Goal: Transaction & Acquisition: Purchase product/service

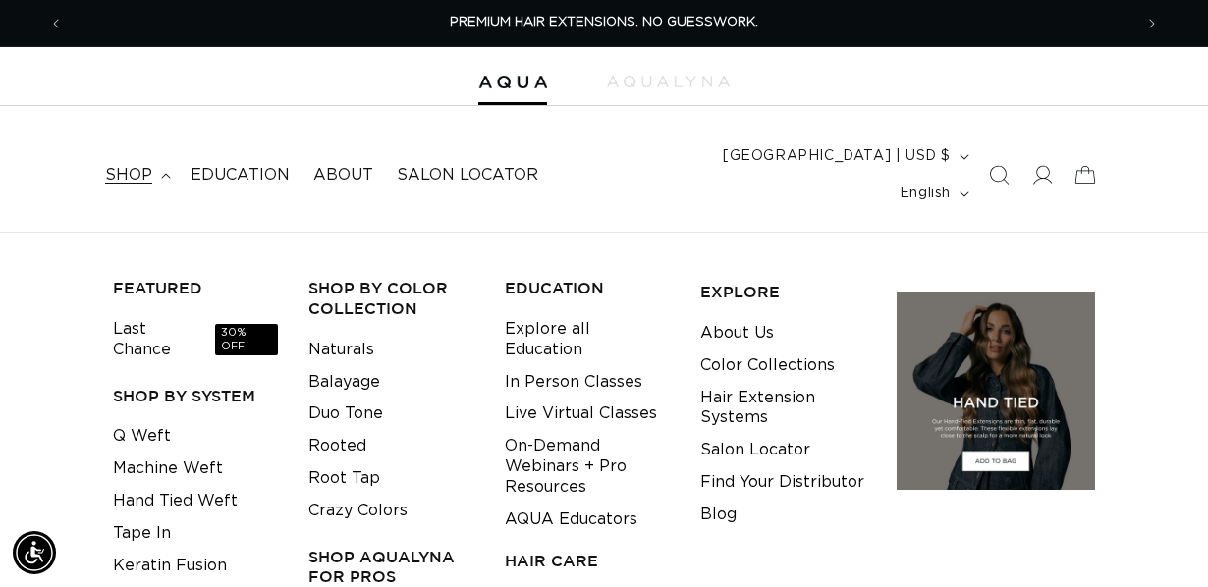
click at [146, 550] on link "Keratin Fusion" at bounding box center [170, 566] width 114 height 32
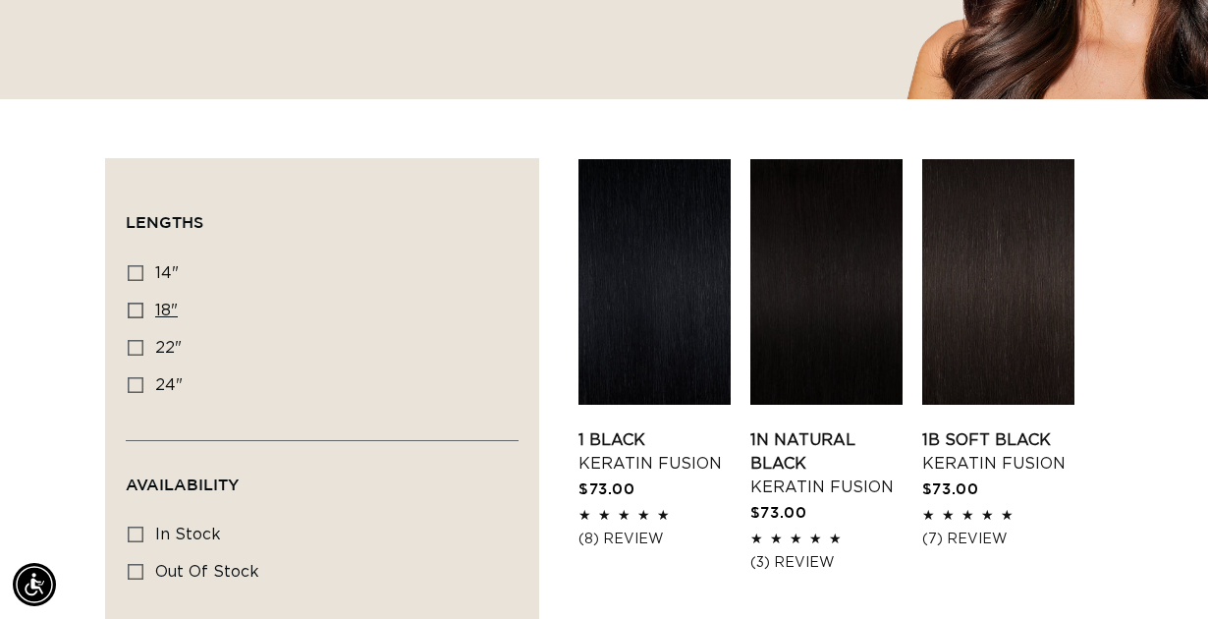
scroll to position [0, 2136]
click at [129, 303] on rect at bounding box center [136, 310] width 14 height 14
click at [129, 302] on input "18" 18" (47 products)" at bounding box center [136, 310] width 16 height 16
checkbox input "true"
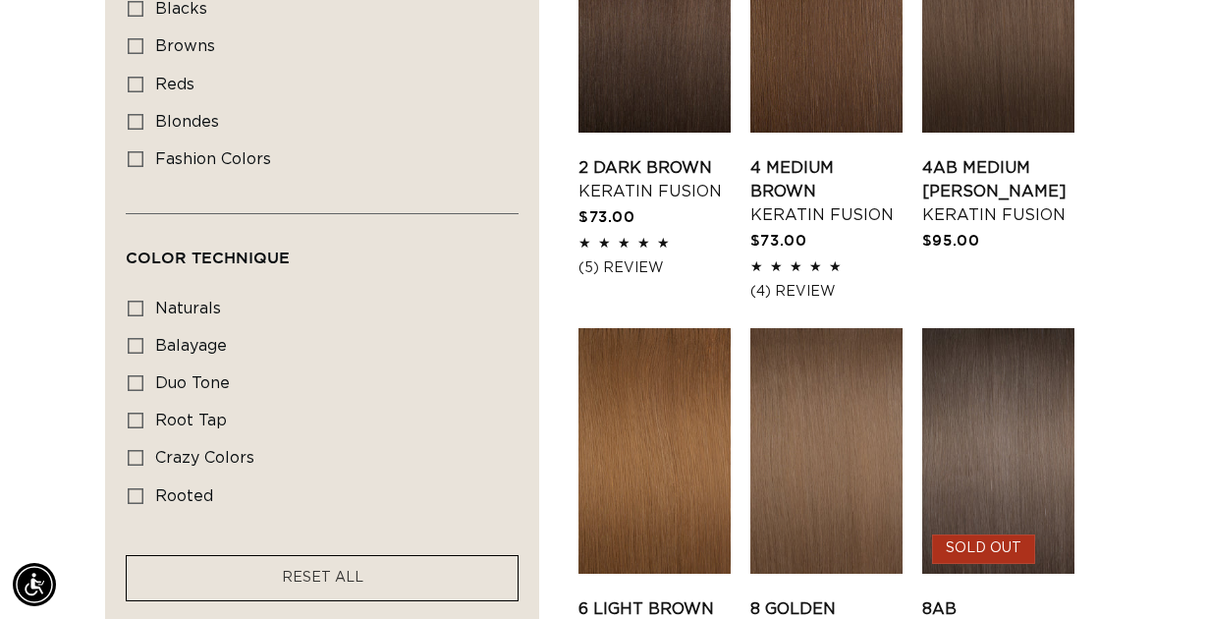
scroll to position [1283, 0]
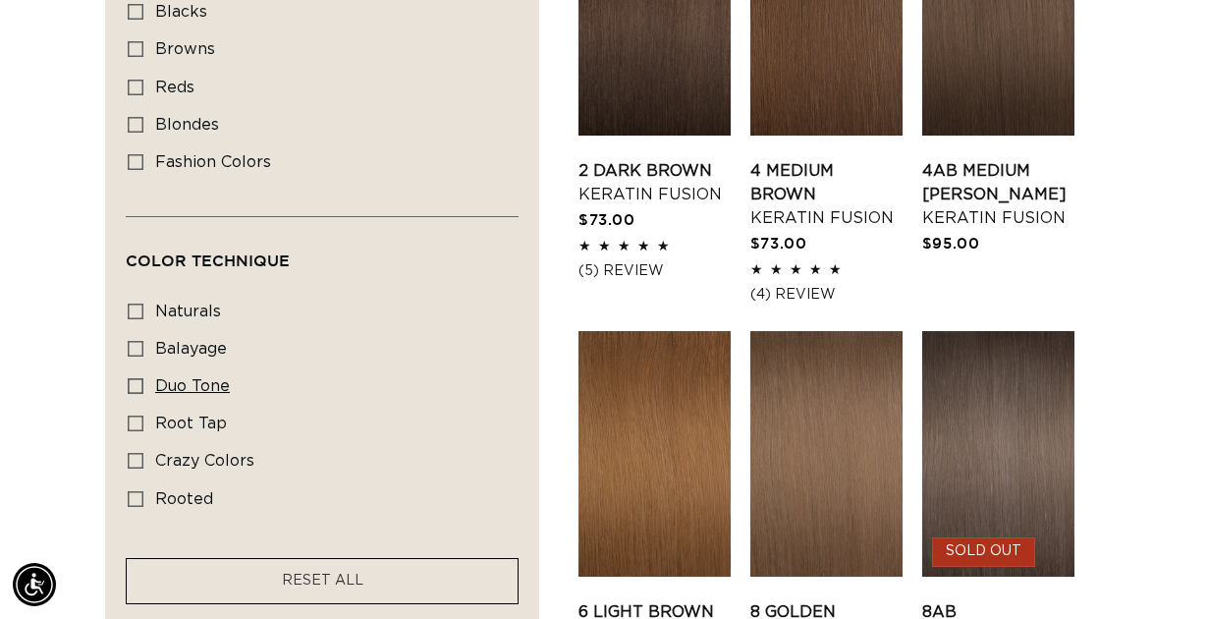
click at [133, 378] on icon at bounding box center [136, 386] width 16 height 16
click at [133, 378] on input "duo tone duo tone (5 products)" at bounding box center [136, 386] width 16 height 16
checkbox input "true"
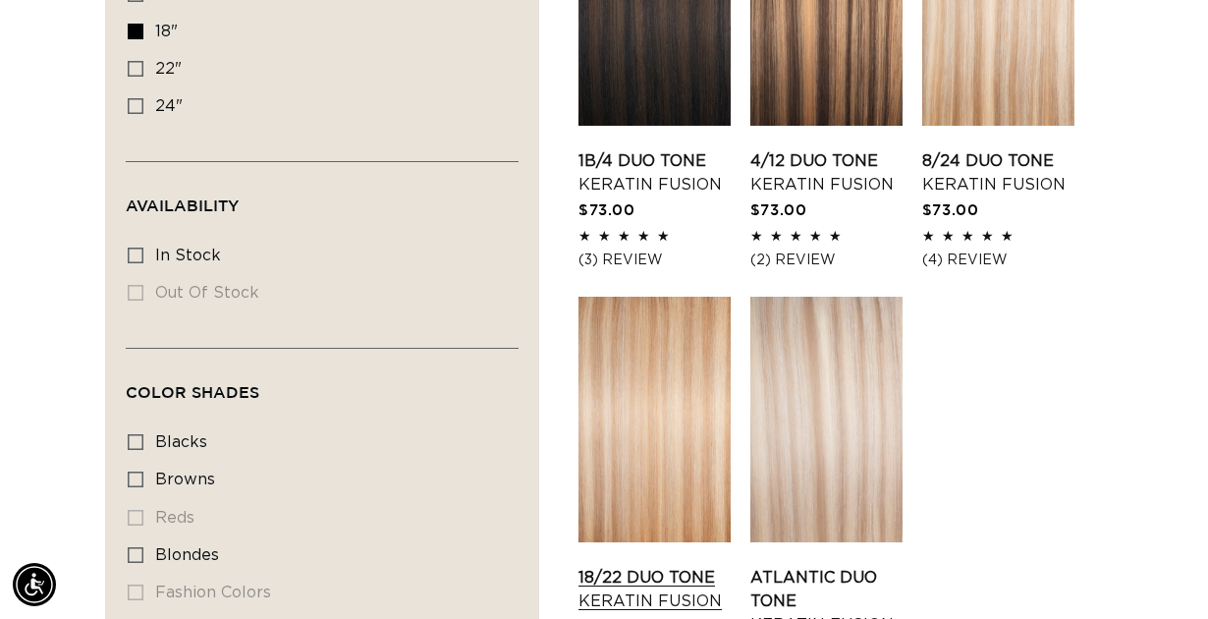
scroll to position [0, 2136]
click at [681, 566] on link "18/22 Duo Tone Keratin Fusion" at bounding box center [654, 589] width 152 height 47
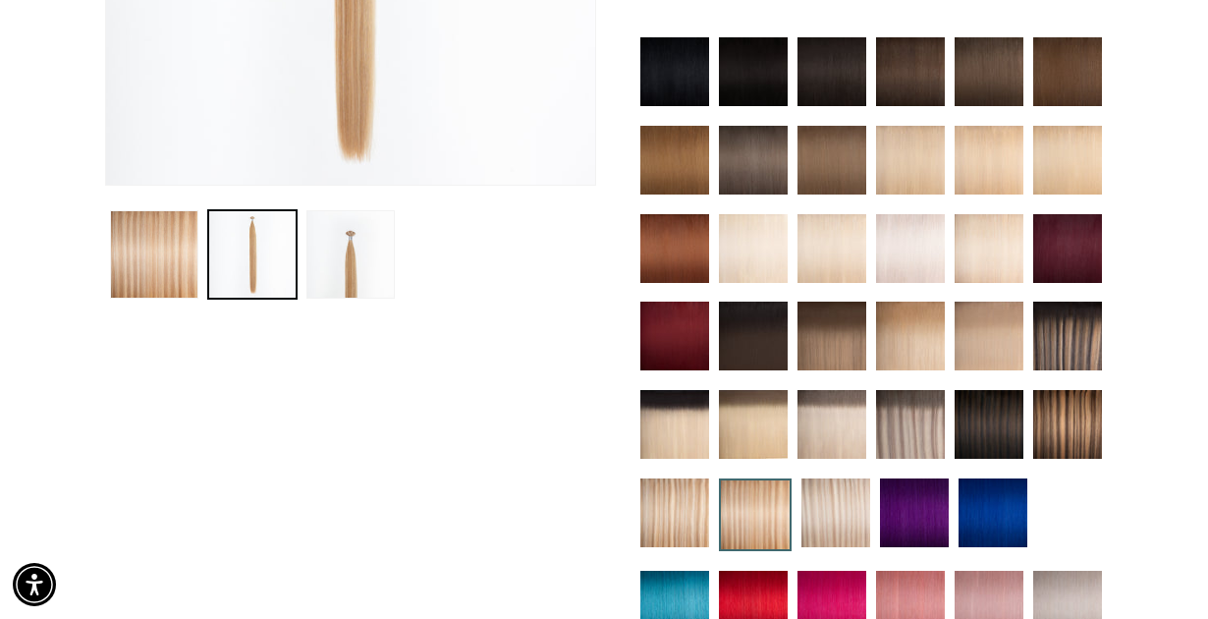
scroll to position [0, 1068]
click at [680, 482] on img at bounding box center [674, 512] width 69 height 69
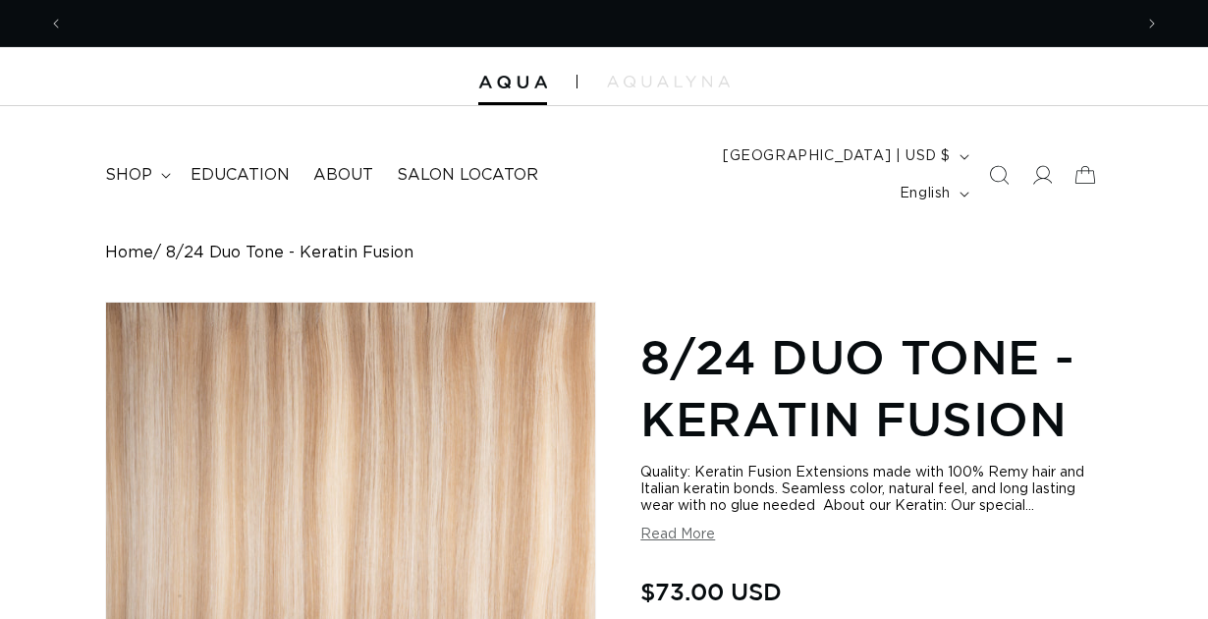
scroll to position [578, 0]
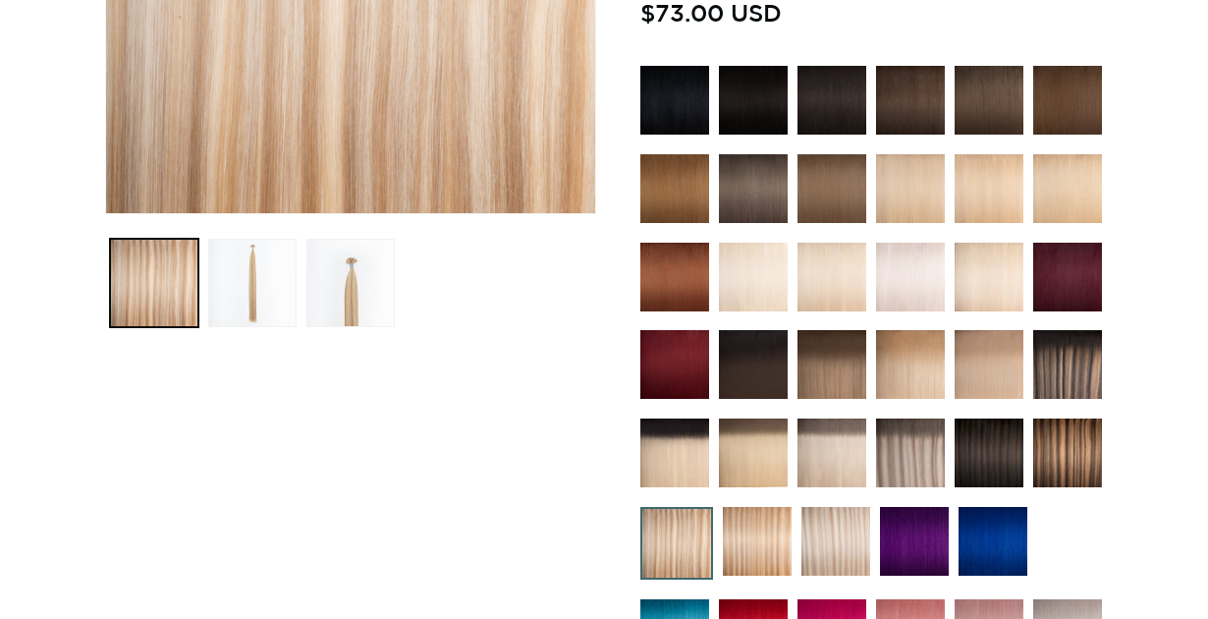
click at [752, 507] on img at bounding box center [757, 541] width 69 height 69
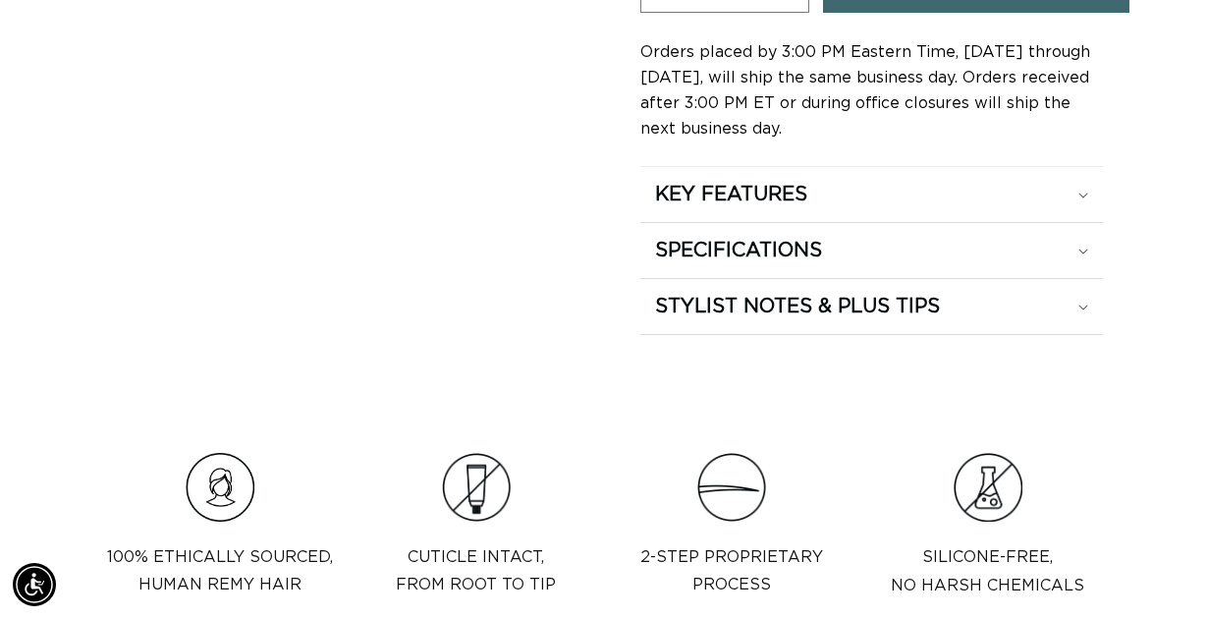
scroll to position [0, 1068]
click at [792, 294] on h2 "STYLIST NOTES & PLUS TIPS" at bounding box center [797, 307] width 285 height 26
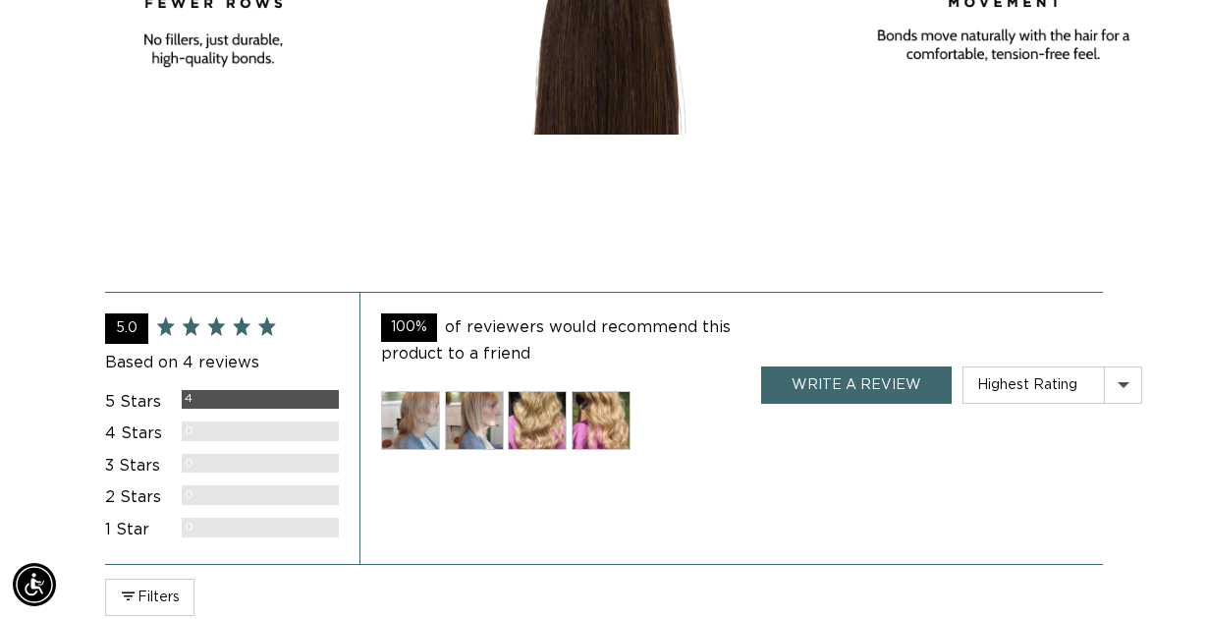
scroll to position [3862, 0]
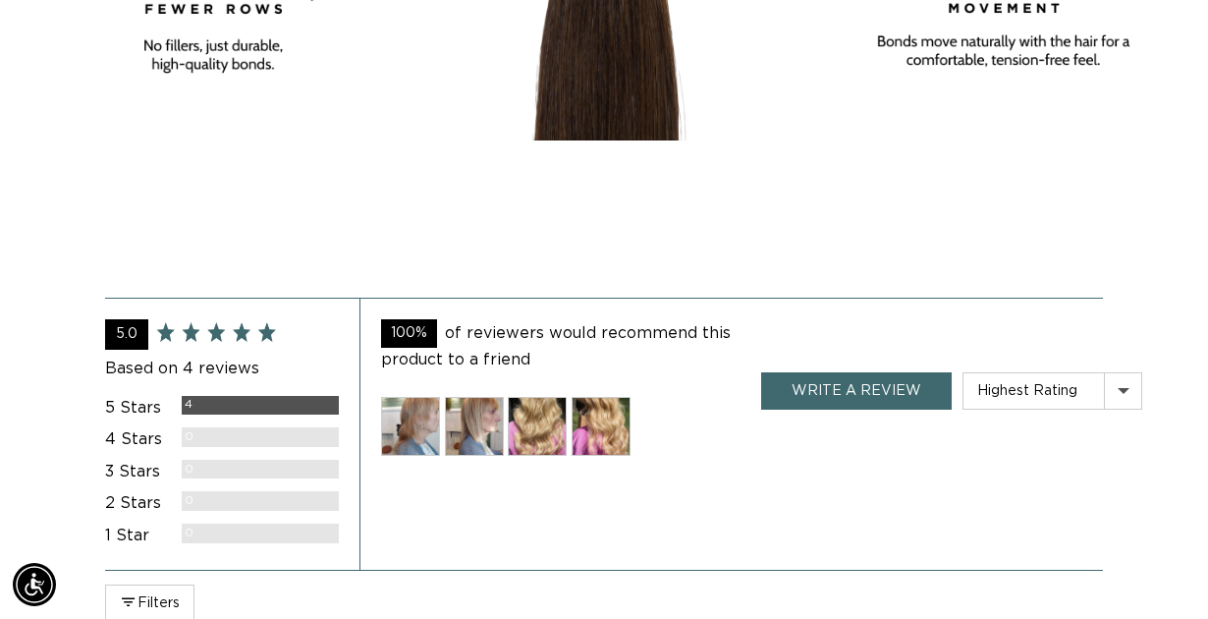
click at [537, 397] on img at bounding box center [537, 426] width 59 height 59
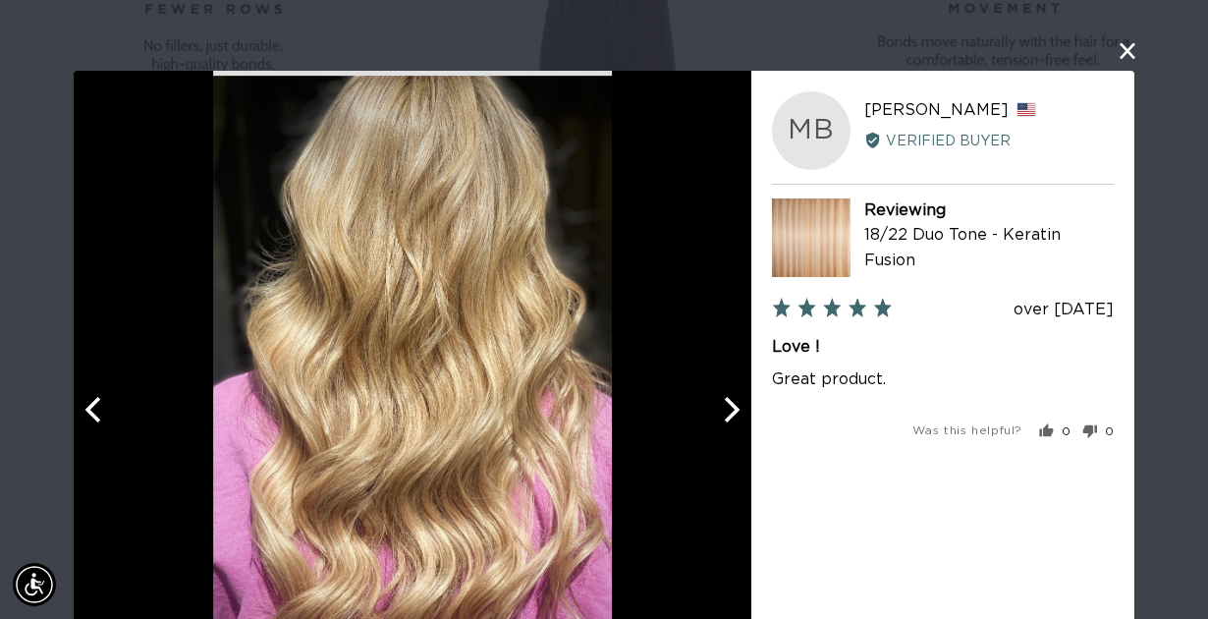
scroll to position [0, 0]
click at [1131, 53] on button "close this modal window" at bounding box center [1127, 50] width 24 height 24
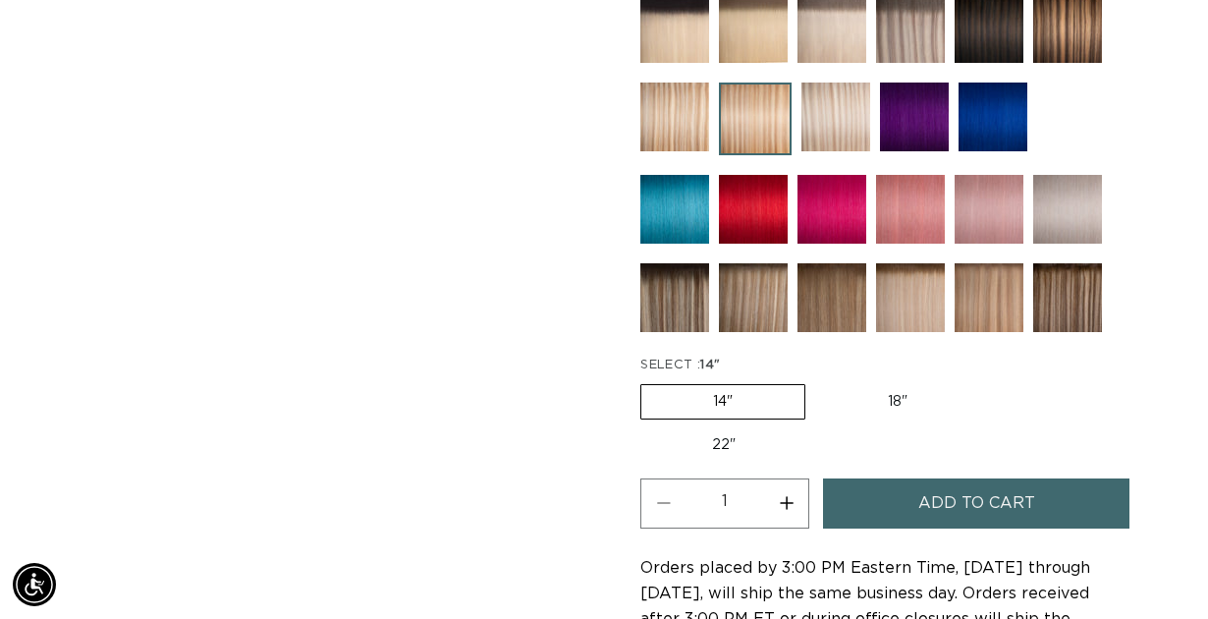
click at [920, 267] on img at bounding box center [910, 297] width 69 height 69
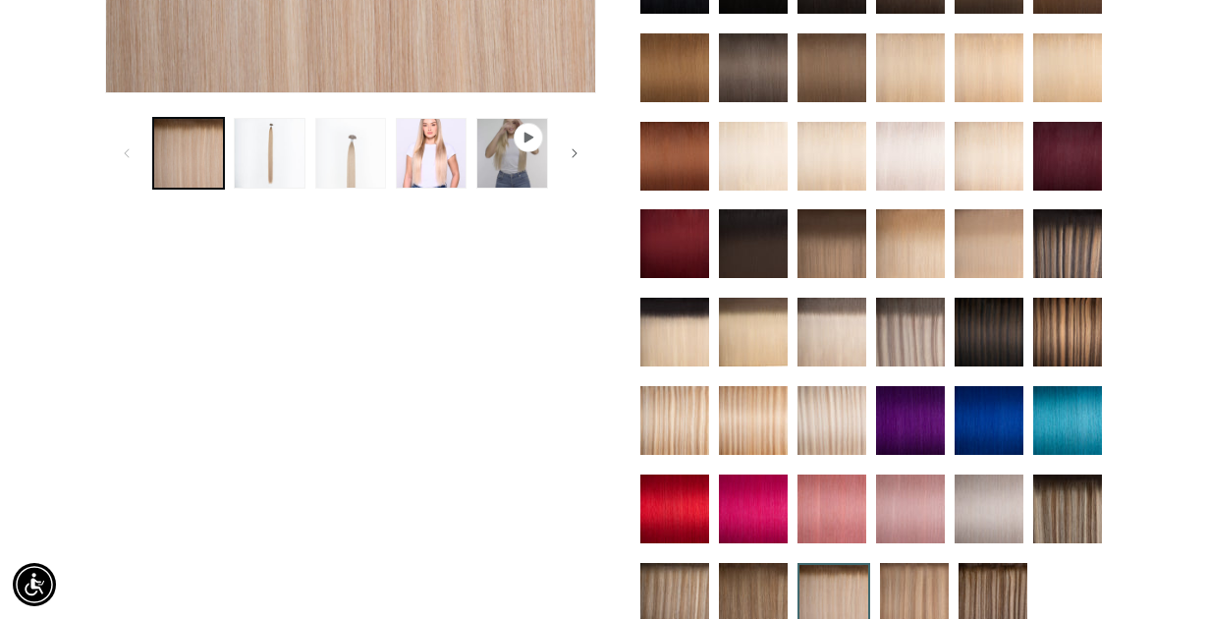
scroll to position [748, 0]
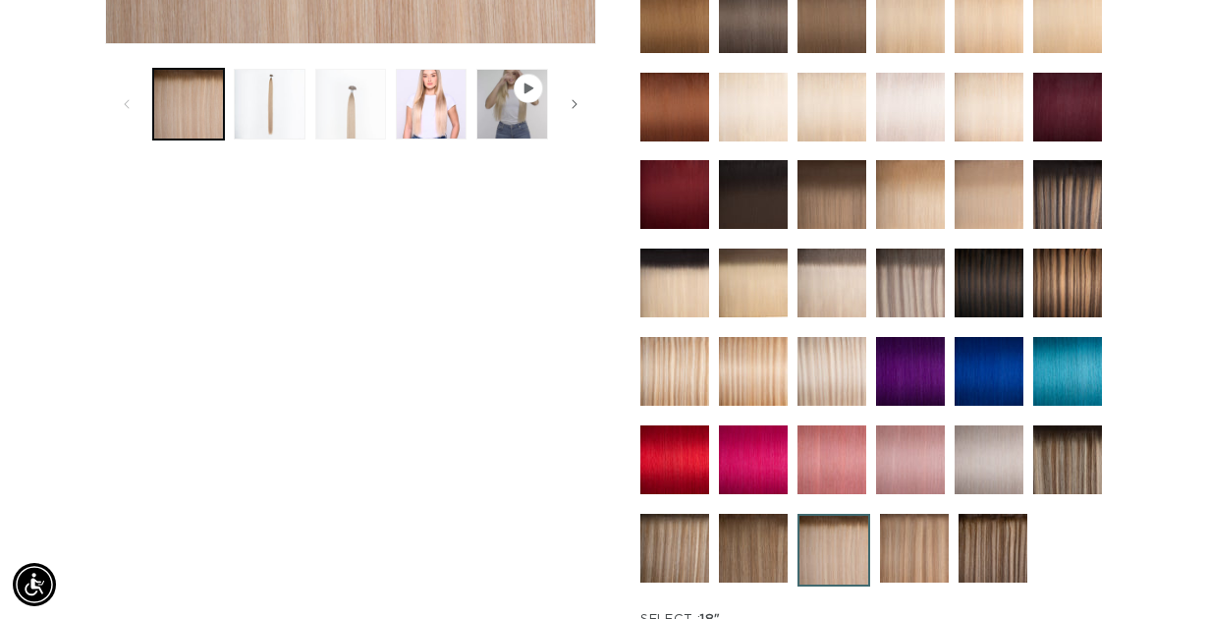
click at [343, 88] on button "Load image 3 in gallery view" at bounding box center [350, 104] width 71 height 71
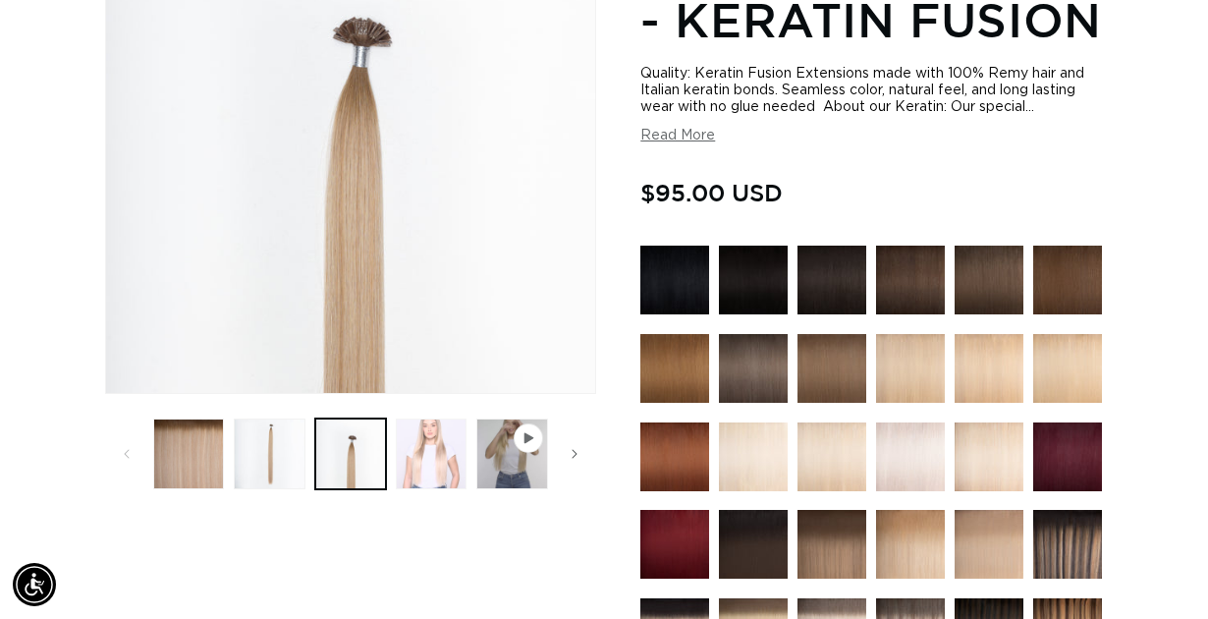
scroll to position [0, 0]
click at [429, 424] on button "Load image 4 in gallery view" at bounding box center [431, 453] width 71 height 71
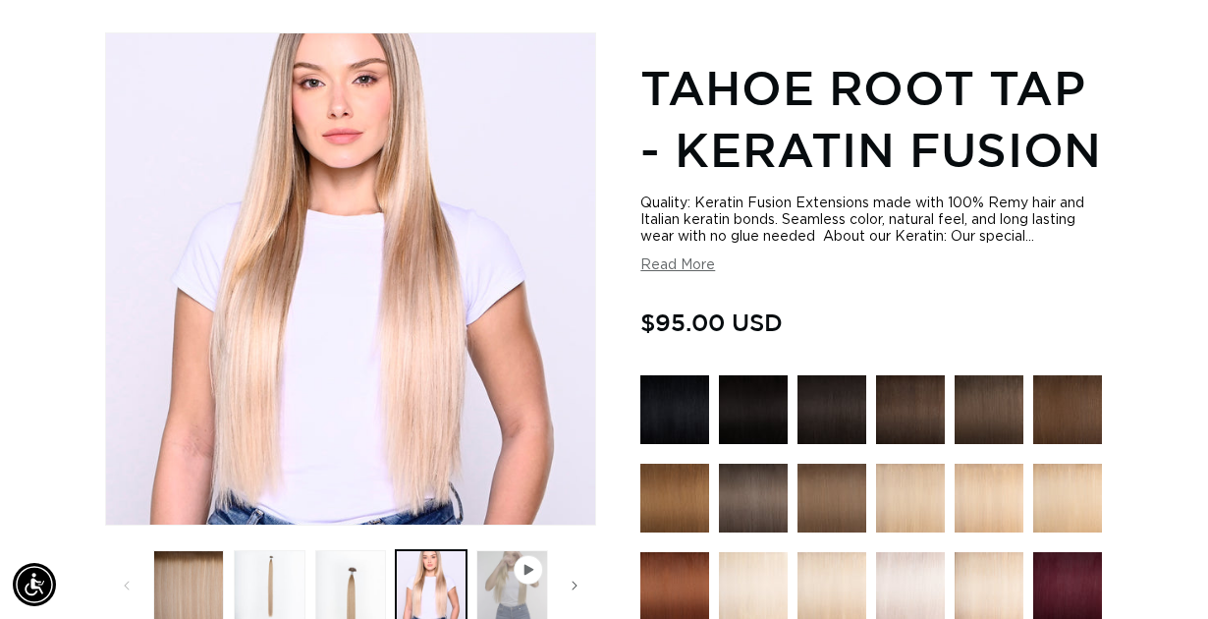
scroll to position [0, 1068]
click at [503, 550] on button "Play video 1 in gallery view" at bounding box center [511, 585] width 71 height 71
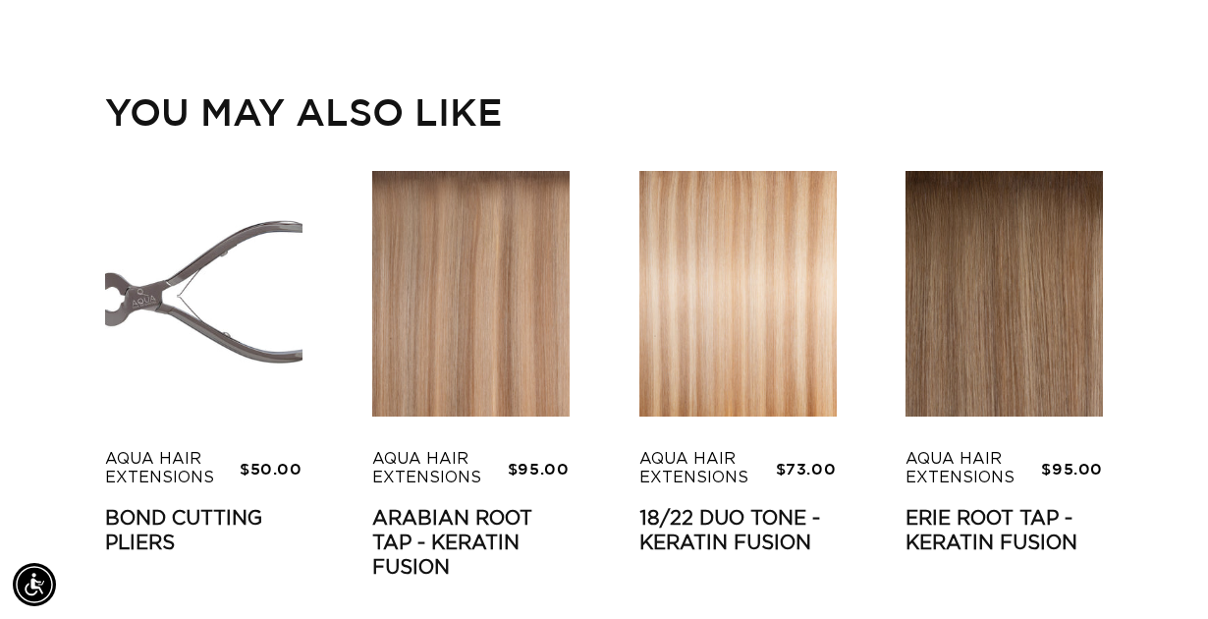
scroll to position [0, 0]
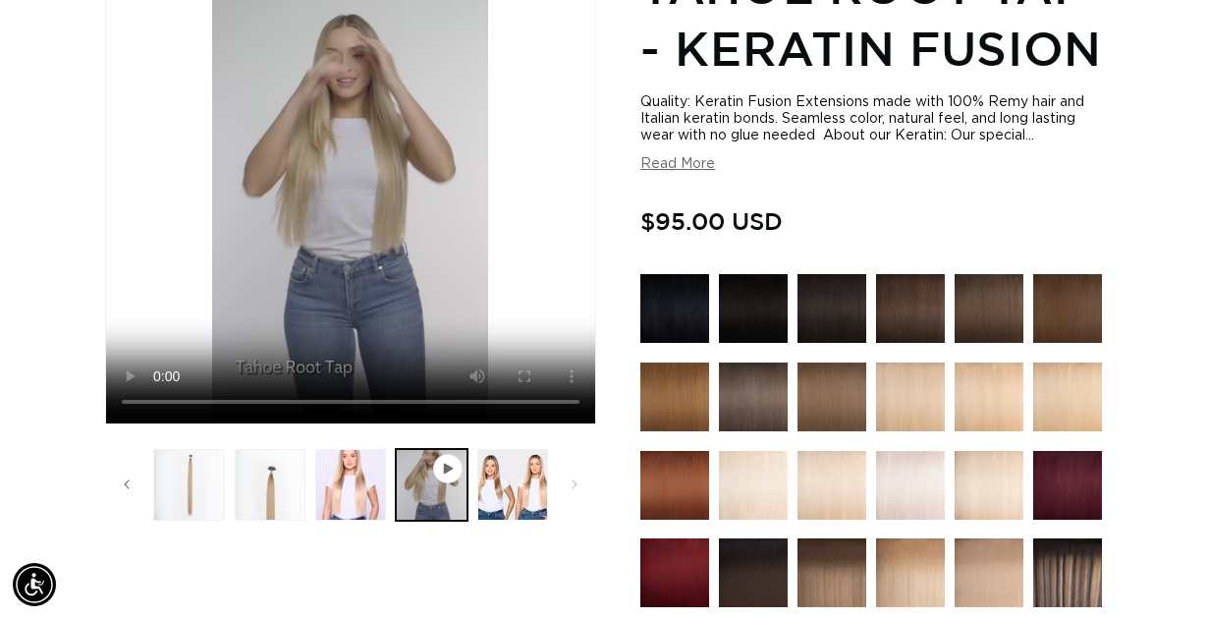
click at [681, 156] on button "Read More" at bounding box center [677, 164] width 75 height 17
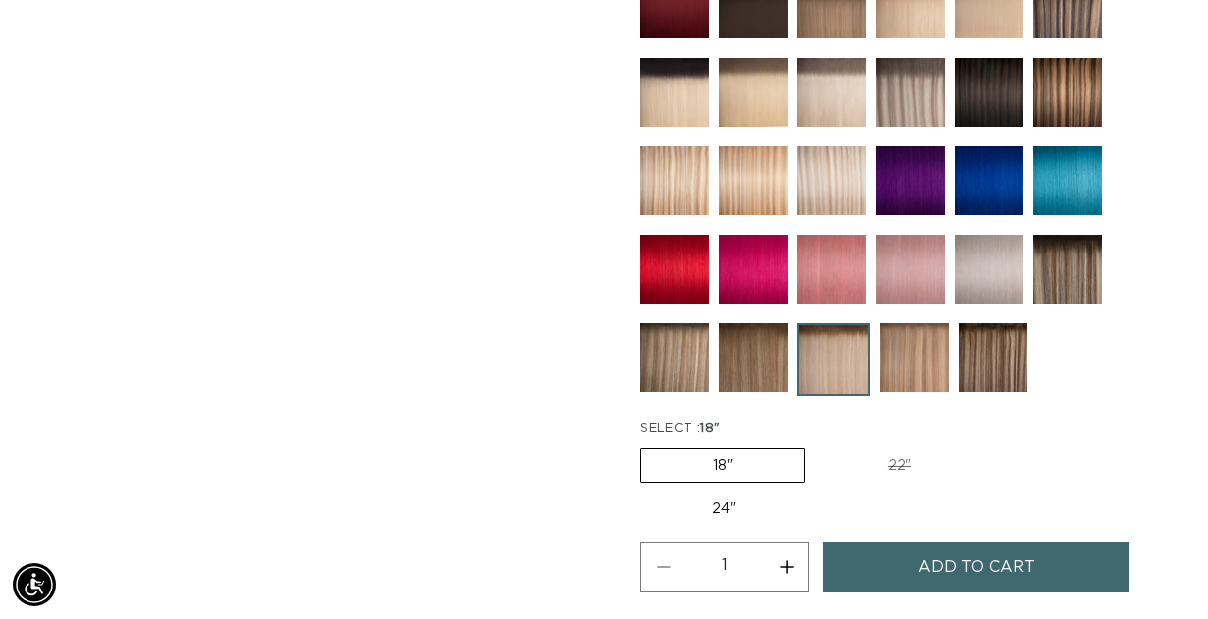
click at [920, 542] on span "Add to cart" at bounding box center [976, 567] width 117 height 50
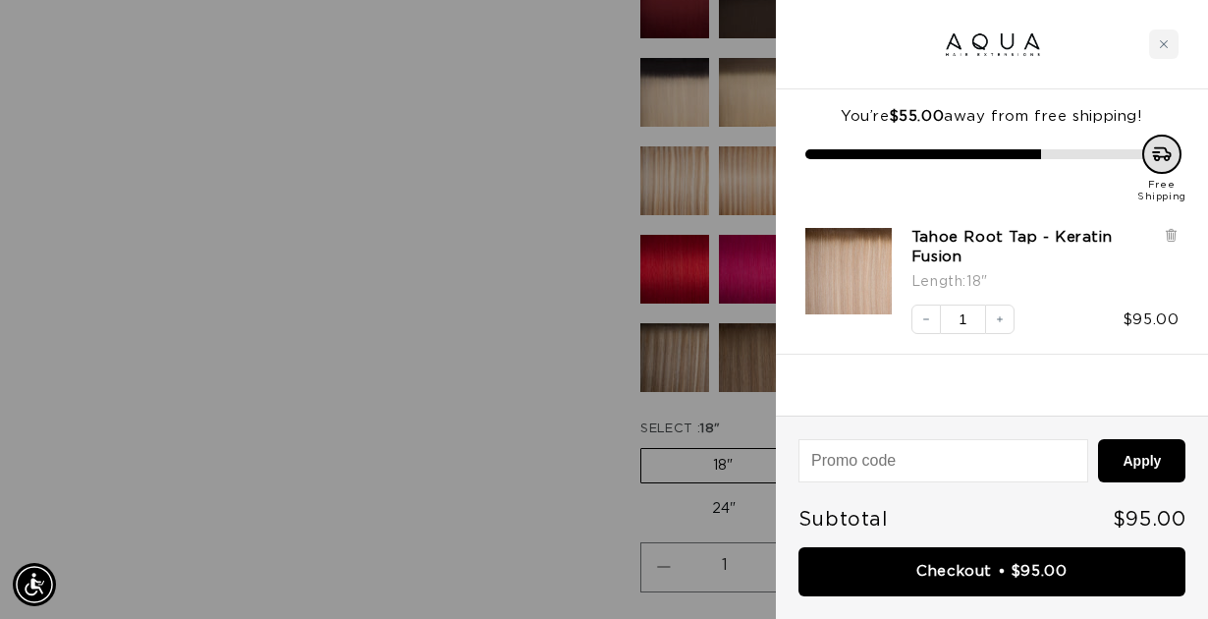
click at [442, 391] on div at bounding box center [604, 309] width 1208 height 619
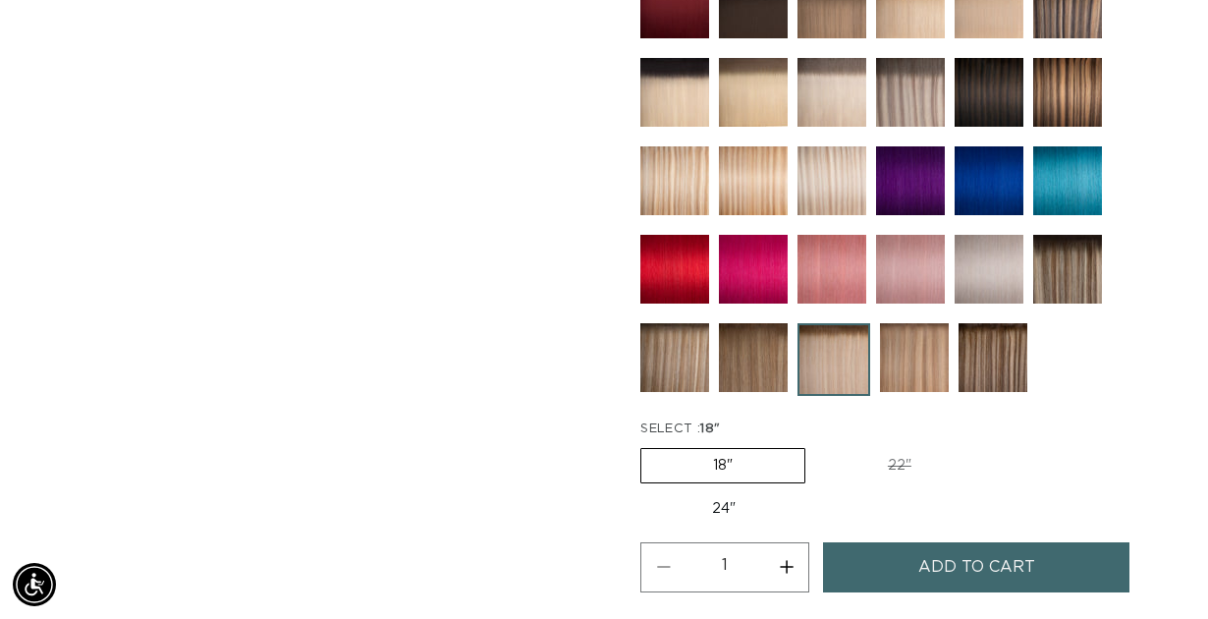
click at [757, 168] on img at bounding box center [753, 180] width 69 height 69
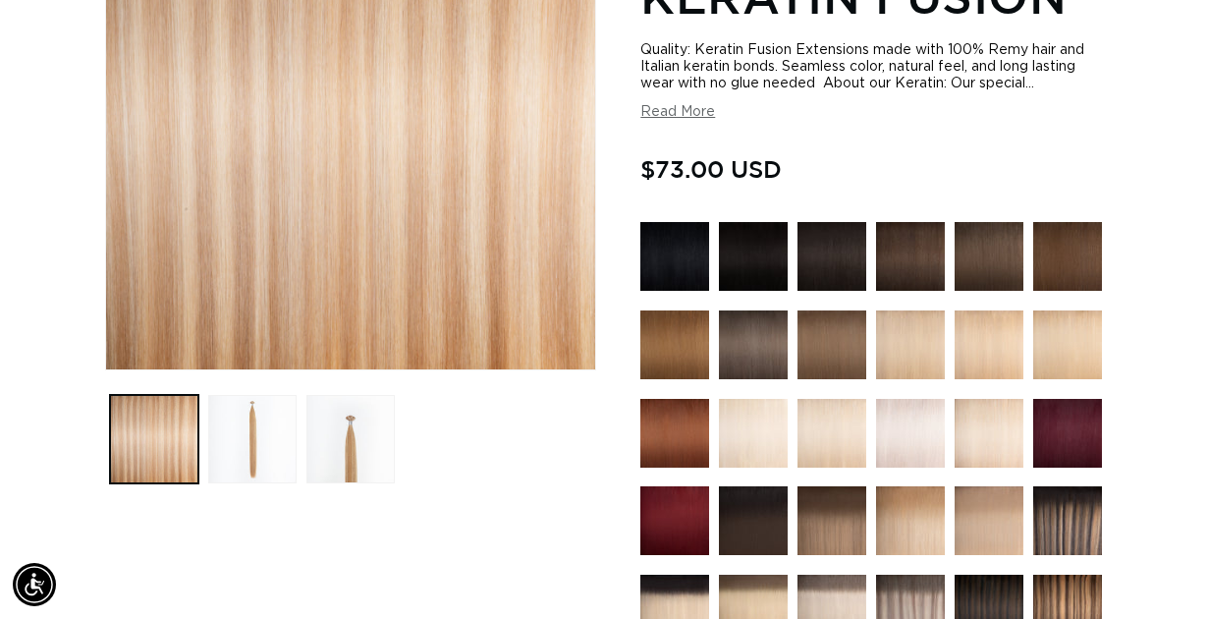
scroll to position [425, 0]
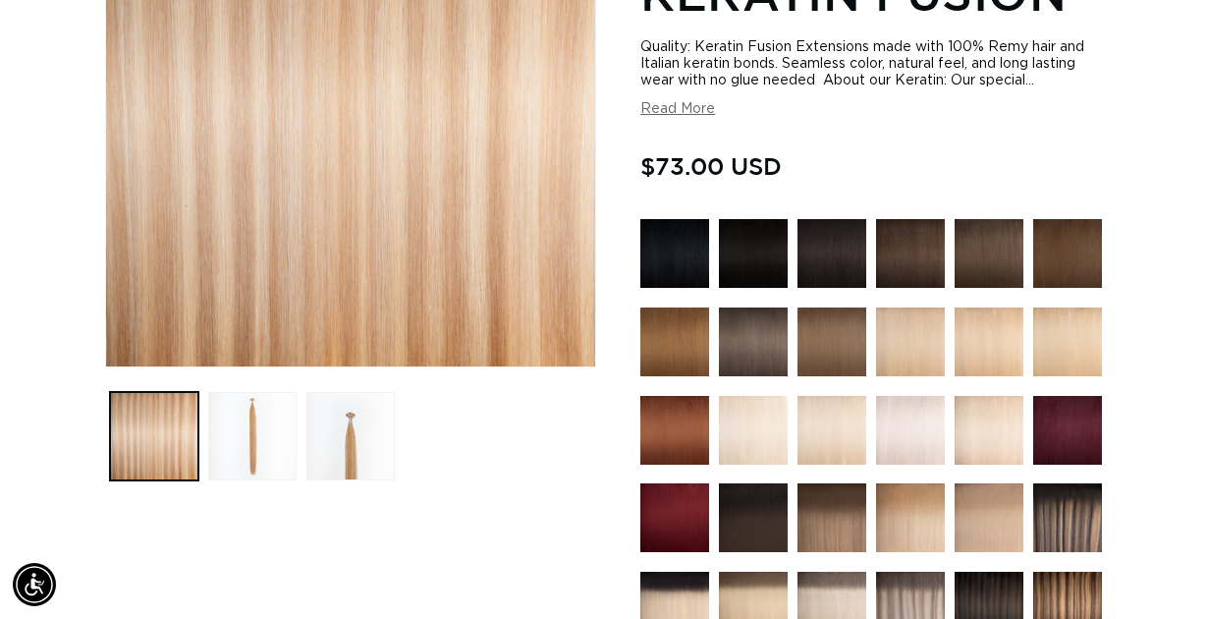
click at [924, 332] on img at bounding box center [910, 341] width 69 height 69
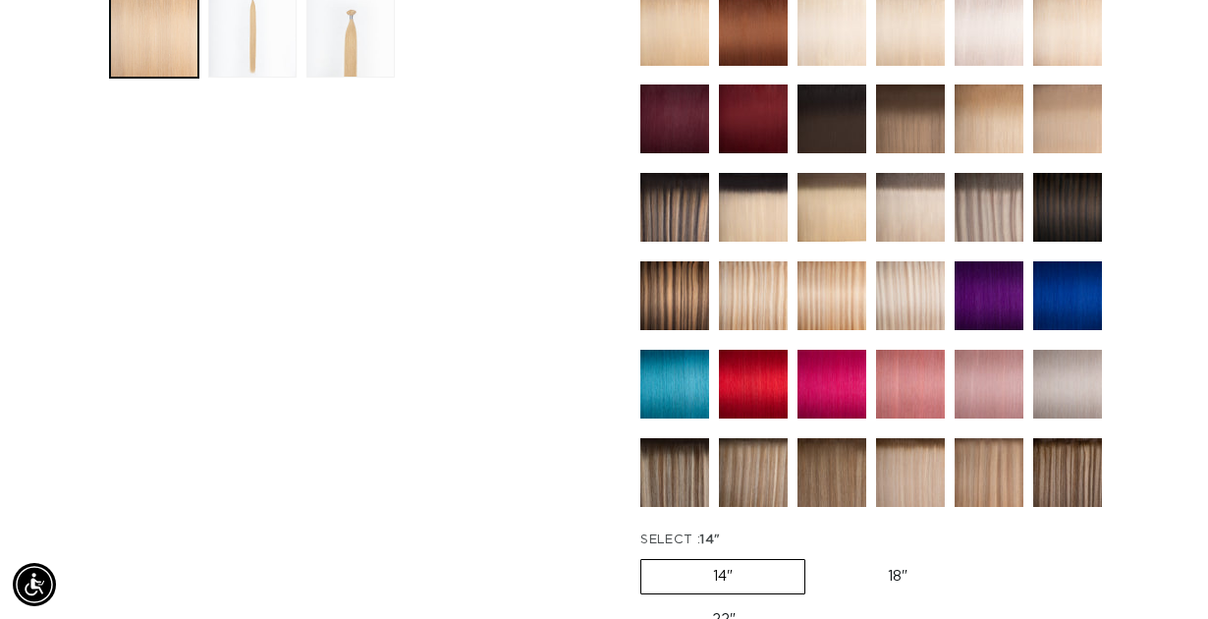
click at [916, 277] on img at bounding box center [910, 295] width 69 height 69
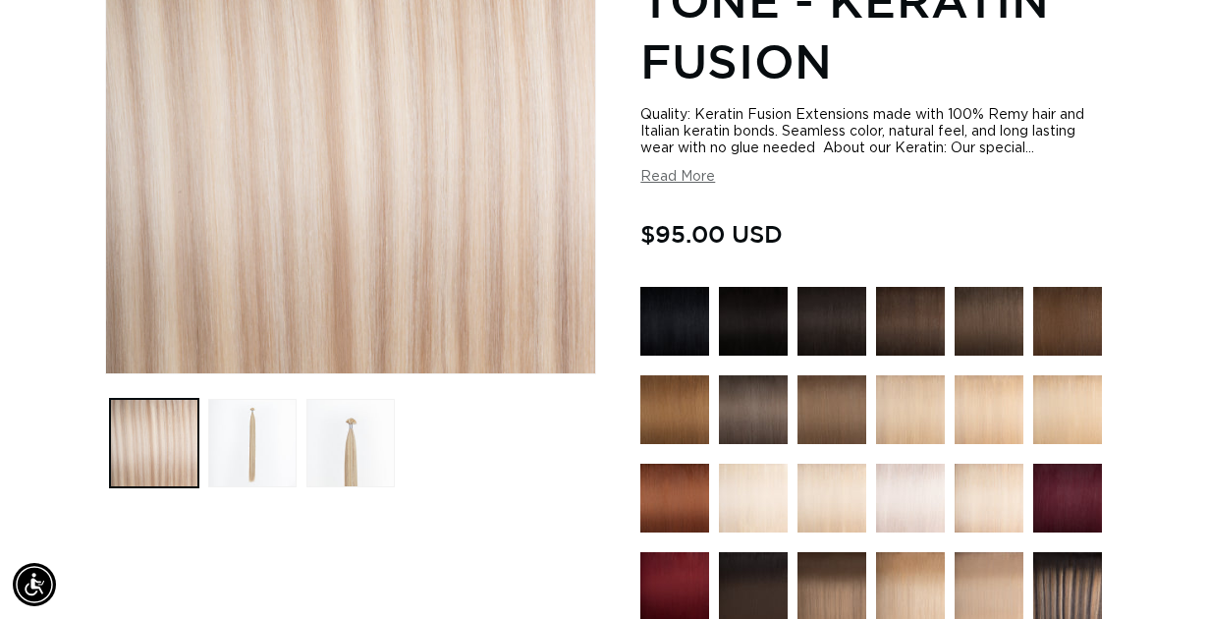
click at [978, 463] on img at bounding box center [988, 497] width 69 height 69
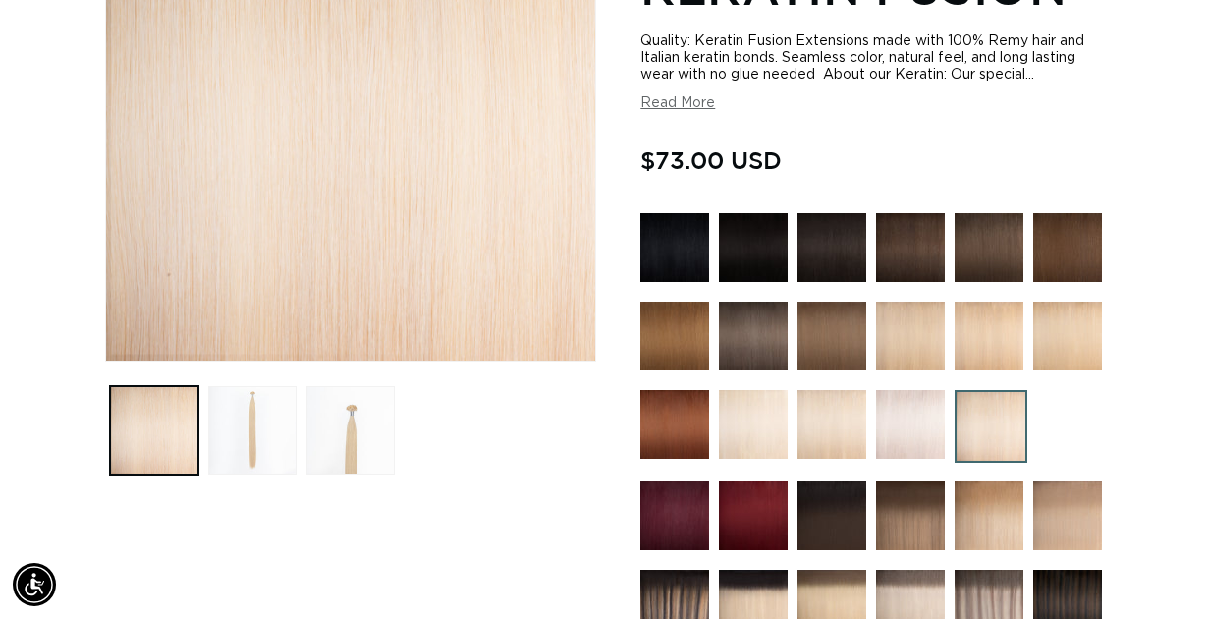
scroll to position [0, 2136]
click at [1065, 507] on img at bounding box center [1067, 515] width 69 height 69
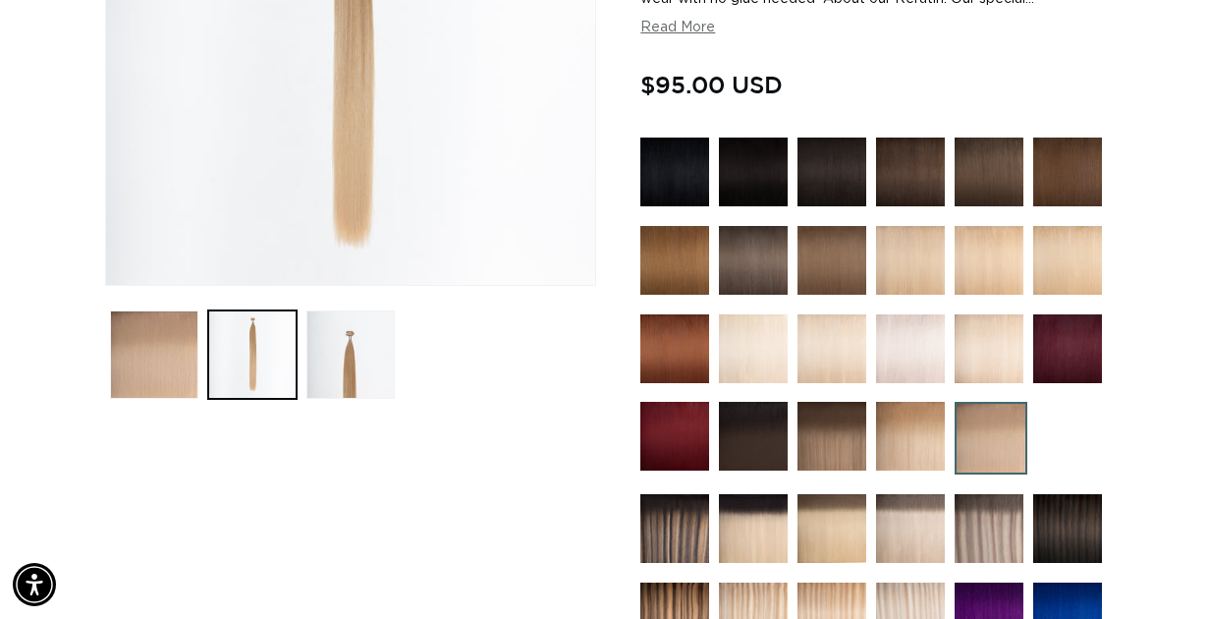
scroll to position [0, 2136]
